Goal: Transaction & Acquisition: Purchase product/service

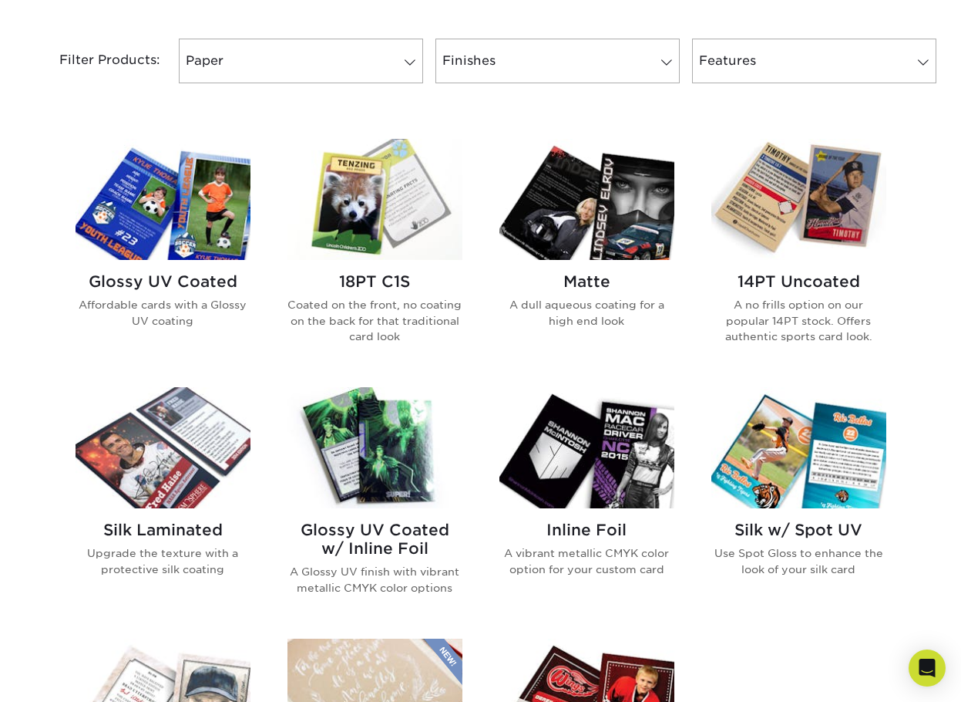
scroll to position [617, 0]
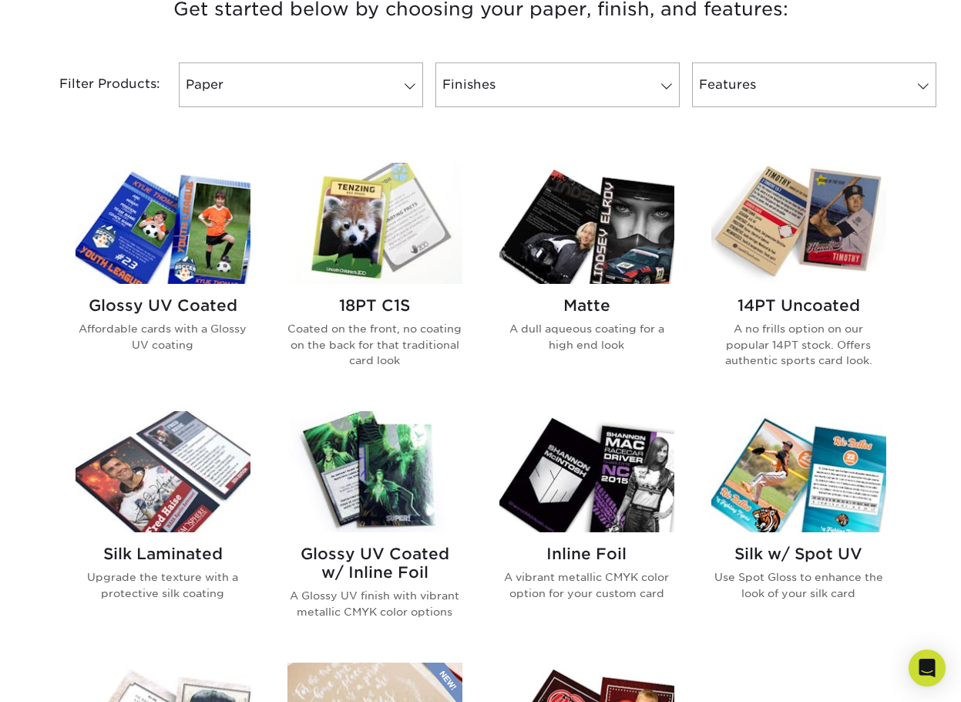
click at [229, 250] on img at bounding box center [163, 223] width 175 height 121
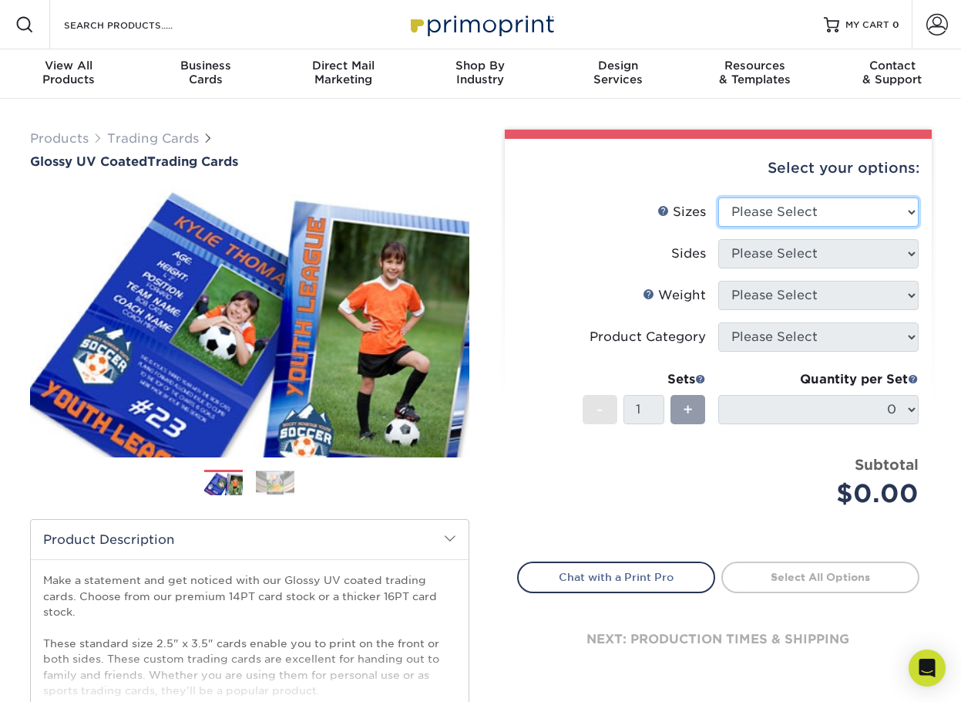
click at [863, 204] on select "Please Select 2.5" x 3.5"" at bounding box center [819, 211] width 200 height 29
select select "2.50x3.50"
click at [719, 197] on select "Please Select 2.5" x 3.5"" at bounding box center [819, 211] width 200 height 29
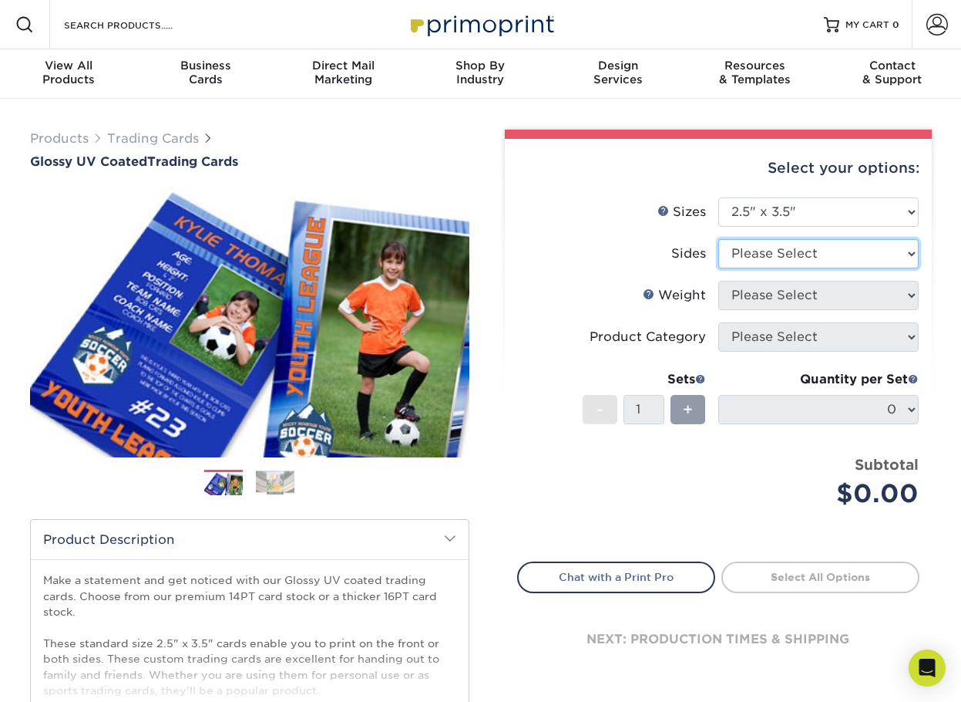
click at [856, 258] on select "Please Select Print Both Sides Print Front Only" at bounding box center [819, 253] width 200 height 29
select select "13abbda7-1d64-4f25-8bb2-c179b224825d"
click at [719, 239] on select "Please Select Print Both Sides Print Front Only" at bounding box center [819, 253] width 200 height 29
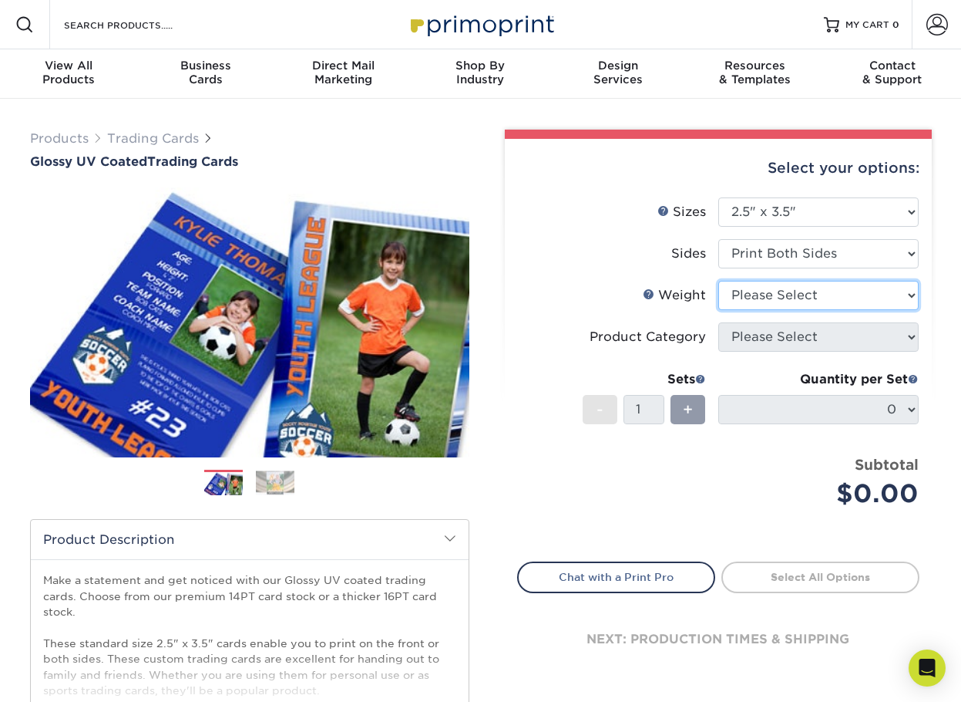
click at [838, 300] on select "Please Select 16PT 14PT 18PT C1S" at bounding box center [819, 295] width 200 height 29
select select "16PT"
click at [719, 281] on select "Please Select 16PT 14PT 18PT C1S" at bounding box center [819, 295] width 200 height 29
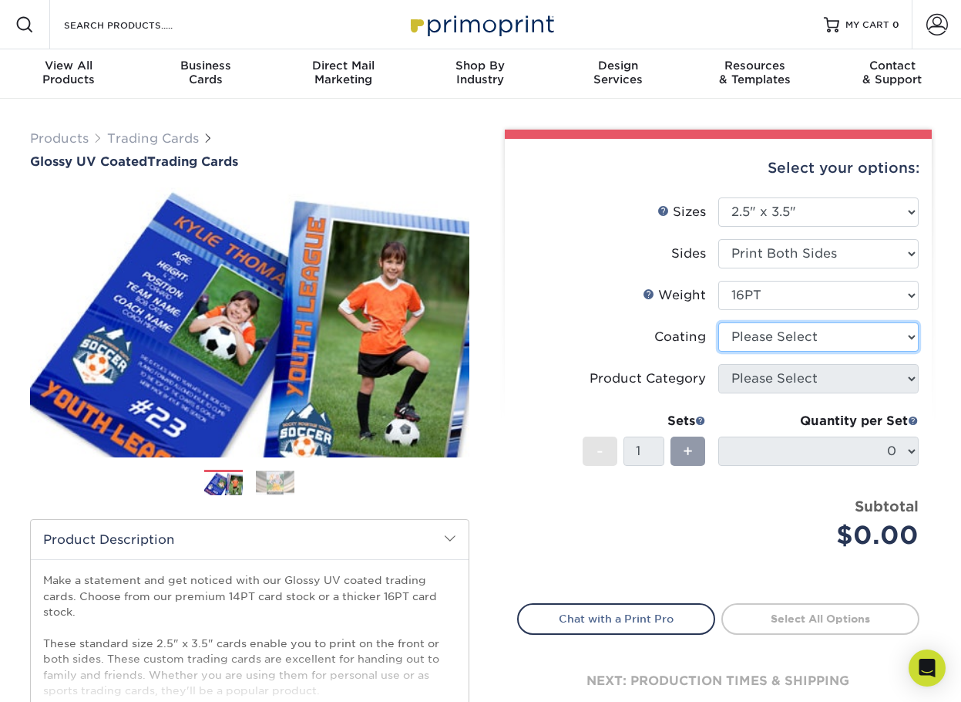
click at [835, 340] on select at bounding box center [819, 336] width 200 height 29
select select "1e8116af-acfc-44b1-83dc-8181aa338834"
click at [719, 322] on select at bounding box center [819, 336] width 200 height 29
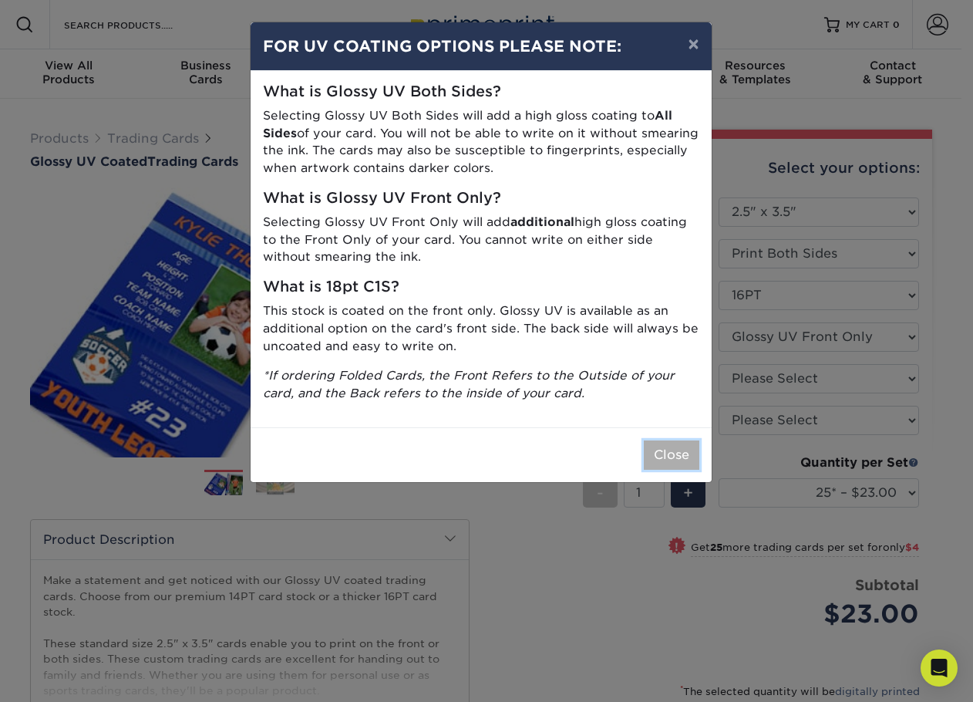
click at [673, 463] on button "Close" at bounding box center [672, 454] width 56 height 29
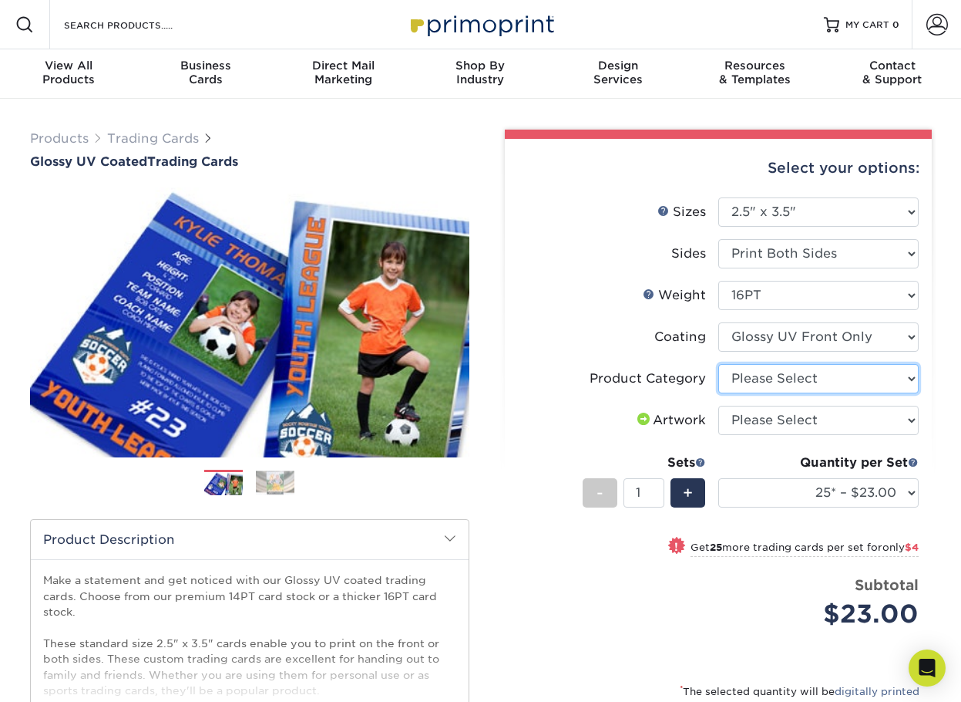
click at [810, 378] on select "Please Select Trading Cards" at bounding box center [819, 378] width 200 height 29
select select "c2f9bce9-36c2-409d-b101-c29d9d031e18"
click at [719, 364] on select "Please Select Trading Cards" at bounding box center [819, 378] width 200 height 29
click at [797, 429] on select "Please Select I will upload files I need a design - $100" at bounding box center [819, 420] width 200 height 29
select select "upload"
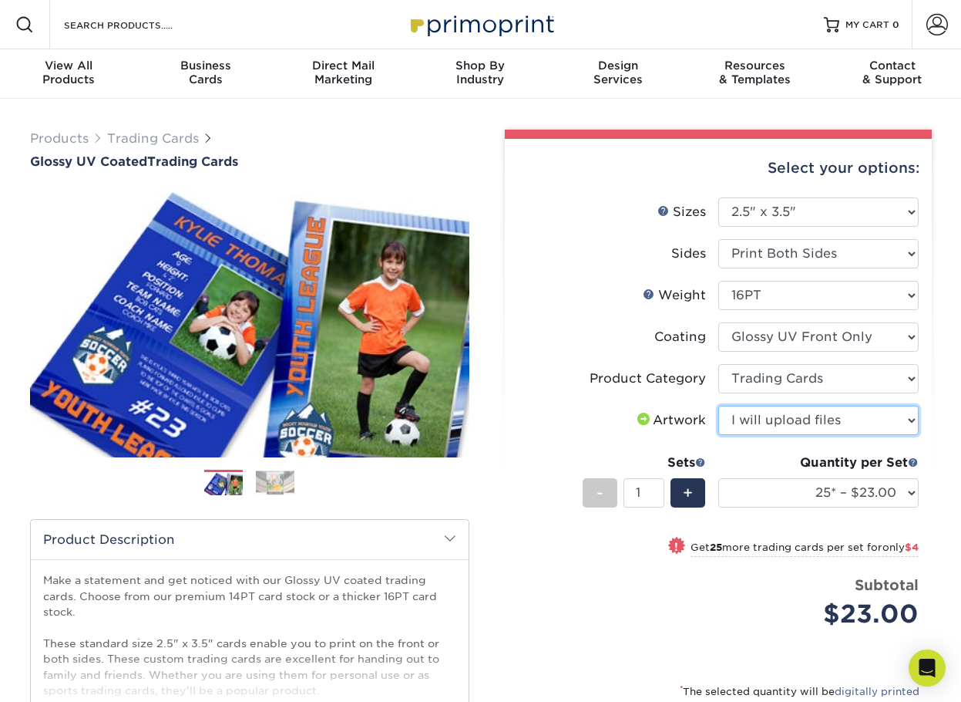
click at [719, 406] on select "Please Select I will upload files I need a design - $100" at bounding box center [819, 420] width 200 height 29
click at [542, 434] on label "Artwork" at bounding box center [618, 420] width 200 height 29
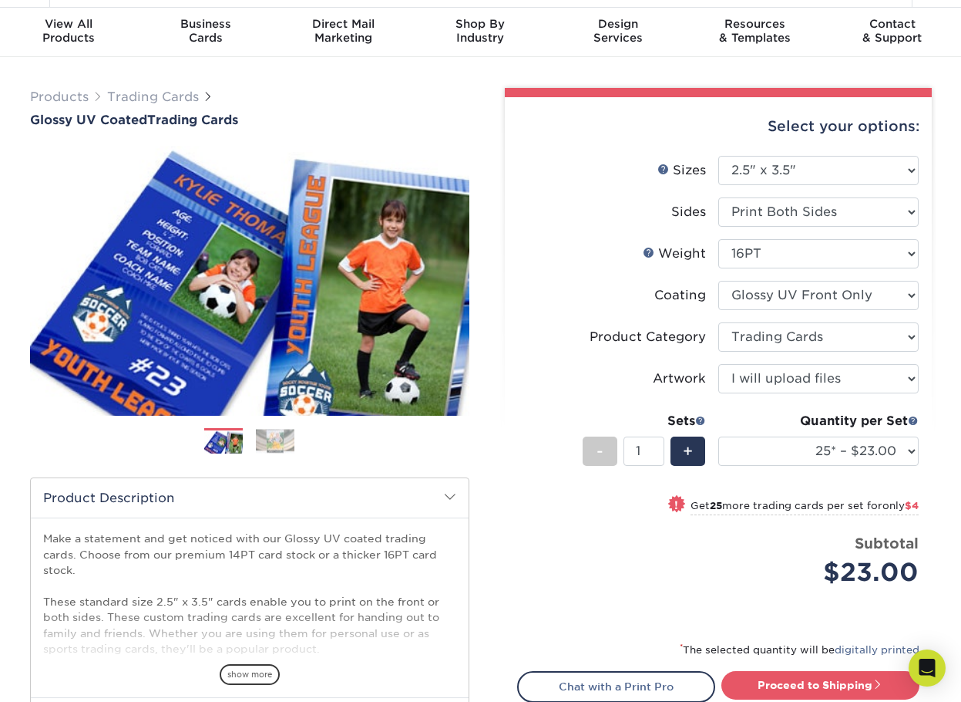
scroll to position [77, 0]
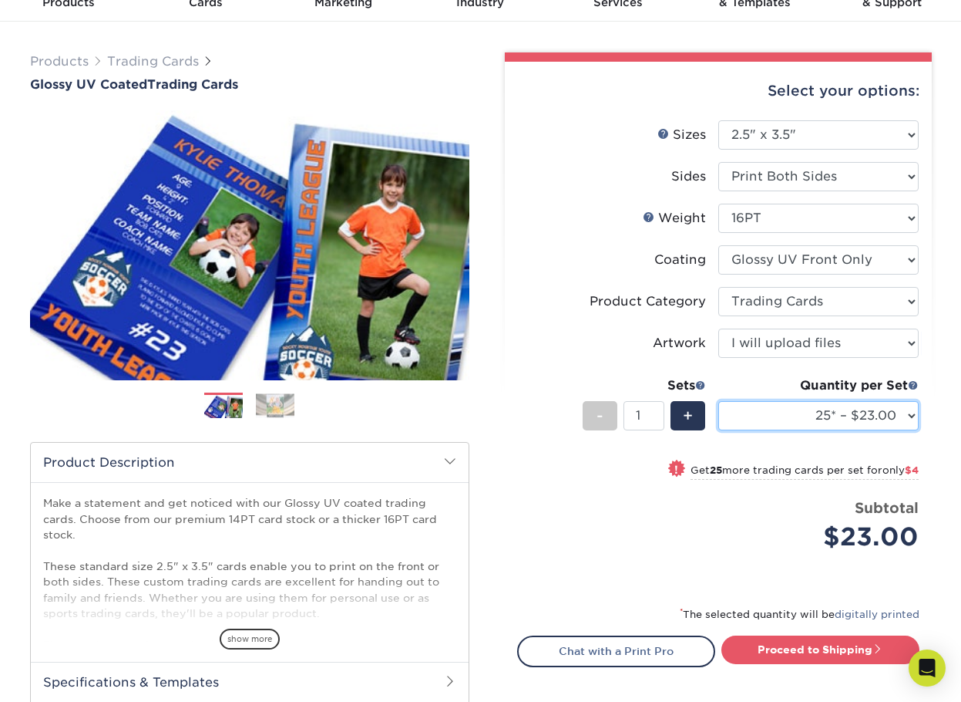
click at [776, 423] on select "25* – $23.00 50* – $27.00 75* – $33.00 100* – $37.00 250* – $47.00 500 – $58.00…" at bounding box center [819, 415] width 200 height 29
click at [719, 401] on select "25* – $23.00 50* – $27.00 75* – $33.00 100* – $37.00 250* – $47.00 500 – $58.00…" at bounding box center [819, 415] width 200 height 29
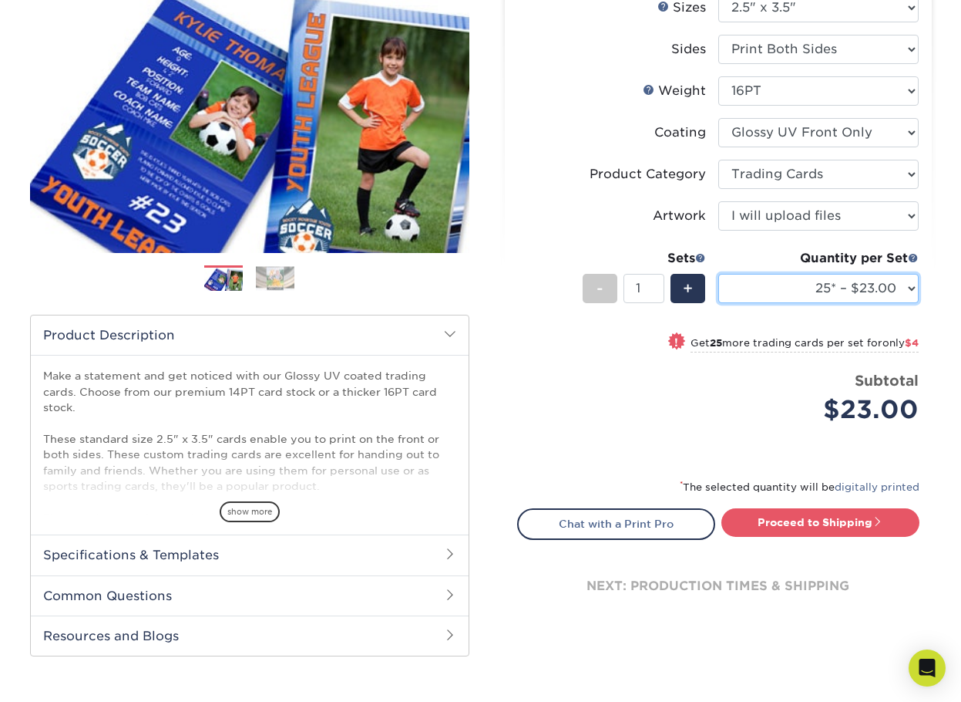
scroll to position [231, 0]
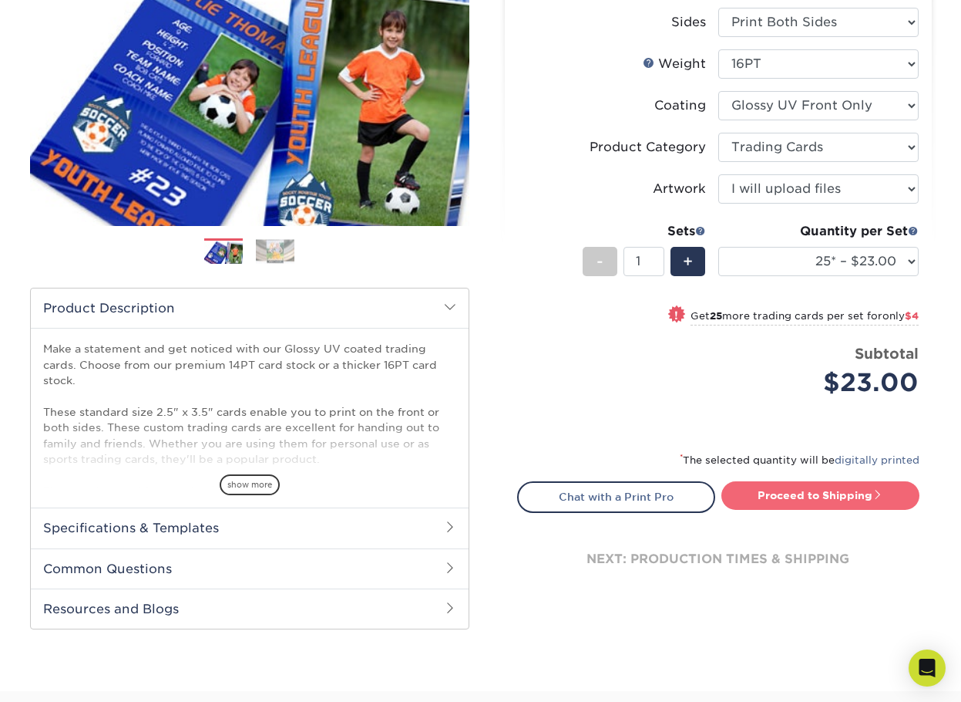
click at [824, 500] on link "Proceed to Shipping" at bounding box center [821, 495] width 198 height 28
type input "Set 1"
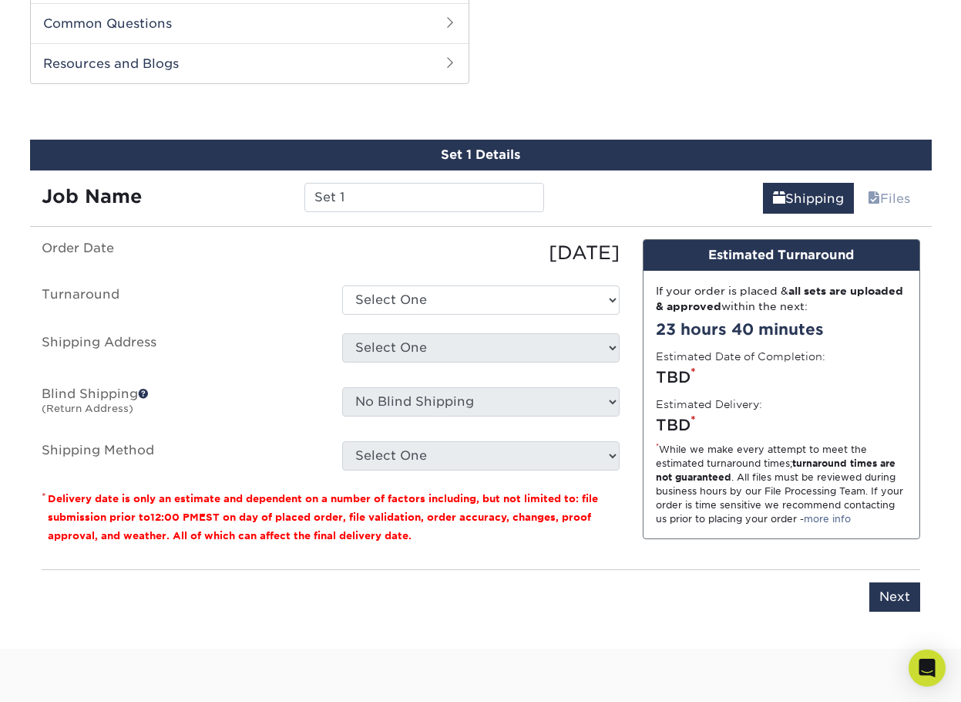
scroll to position [785, 0]
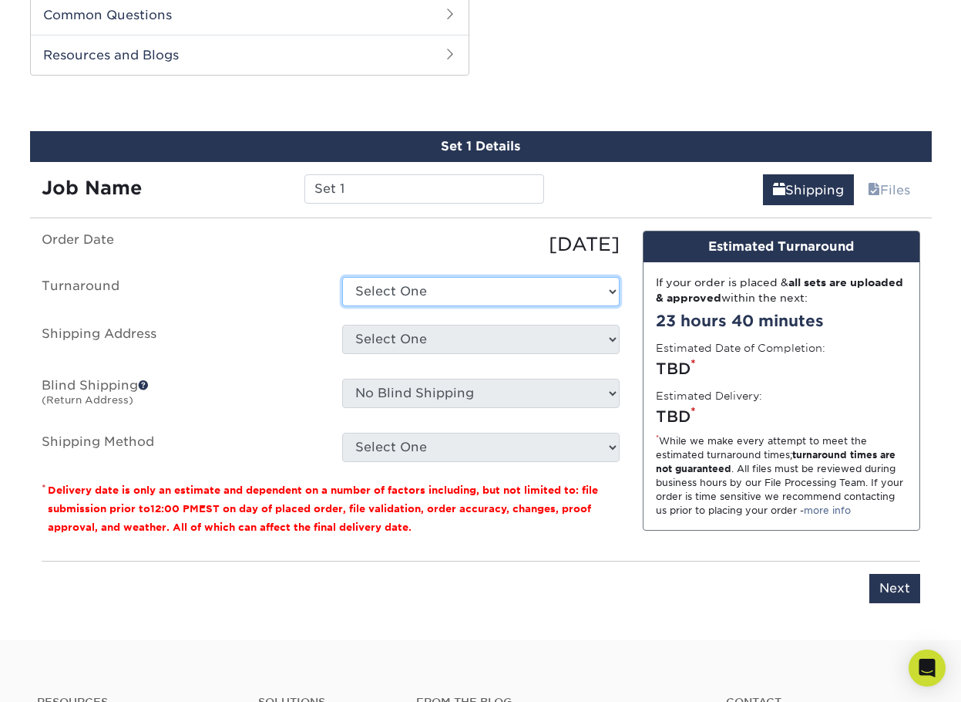
click at [433, 292] on select "Select One 2-4 Business Days 2 Day Next Business Day" at bounding box center [481, 291] width 278 height 29
select select "ac3b1bdb-2926-4c35-955b-cb9418942a62"
click at [342, 277] on select "Select One 2-4 Business Days 2 Day Next Business Day" at bounding box center [481, 291] width 278 height 29
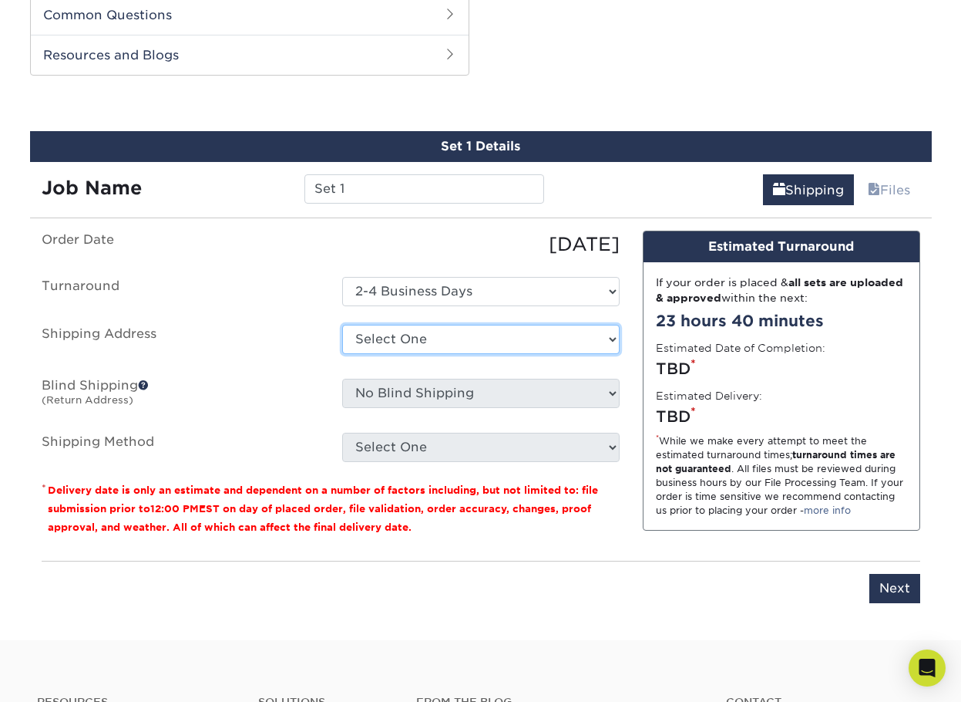
click at [423, 346] on select "Select One + Add New Address - Login" at bounding box center [481, 339] width 278 height 29
click at [257, 357] on label "Shipping Address" at bounding box center [180, 342] width 301 height 35
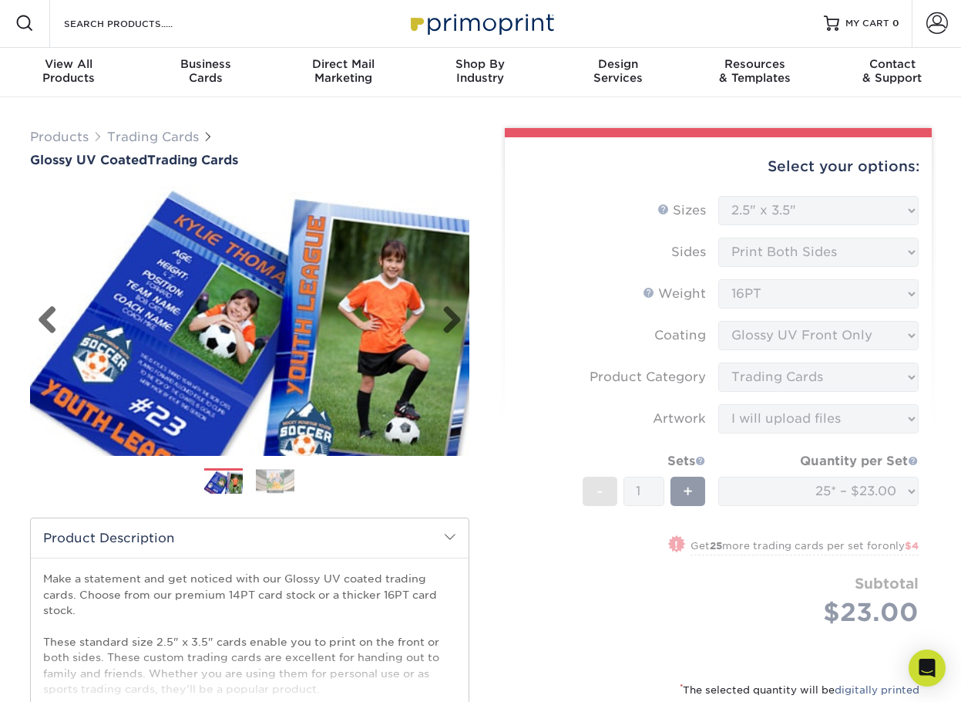
scroll to position [0, 0]
